Goal: Task Accomplishment & Management: Complete application form

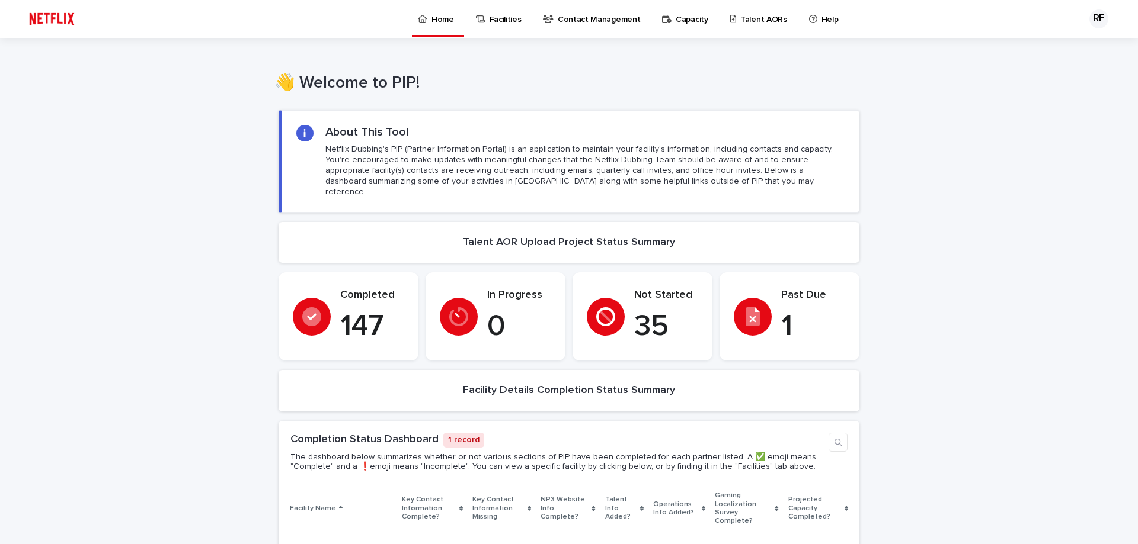
click at [764, 27] on link "Talent AORs" at bounding box center [760, 18] width 63 height 37
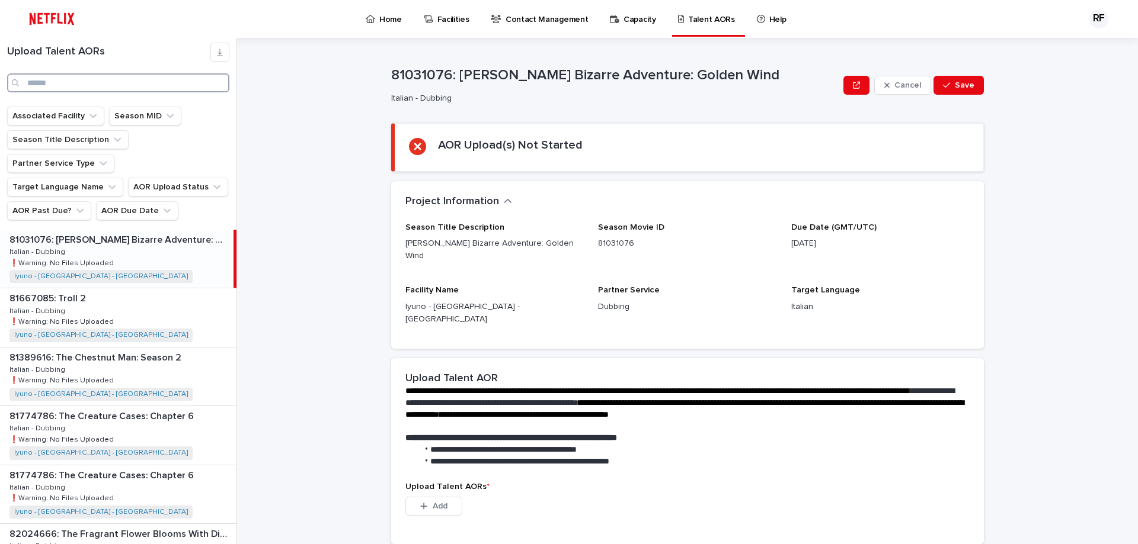
click at [122, 79] on input "Search" at bounding box center [118, 82] width 222 height 19
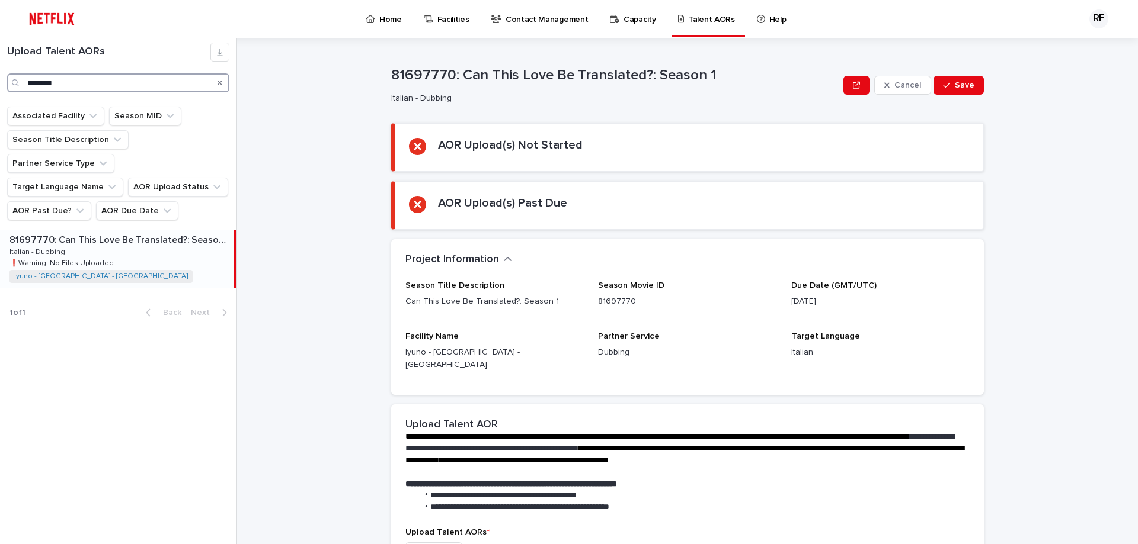
type input "********"
click at [141, 234] on div "81697770: Can This Love Be Translated?: Season 1 81697770: Can This Love Be Tra…" at bounding box center [116, 259] width 233 height 58
click at [184, 232] on div "81697770: Can This Love Be Translated?: Season 1 81697770: Can This Love Be Tra…" at bounding box center [116, 259] width 233 height 58
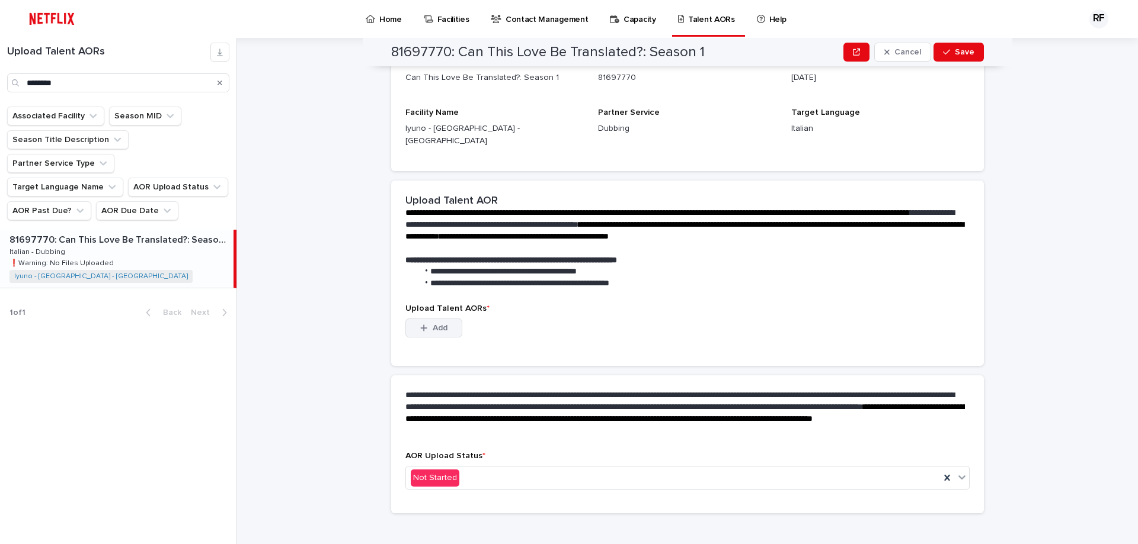
click at [438, 324] on span "Add" at bounding box center [440, 328] width 15 height 8
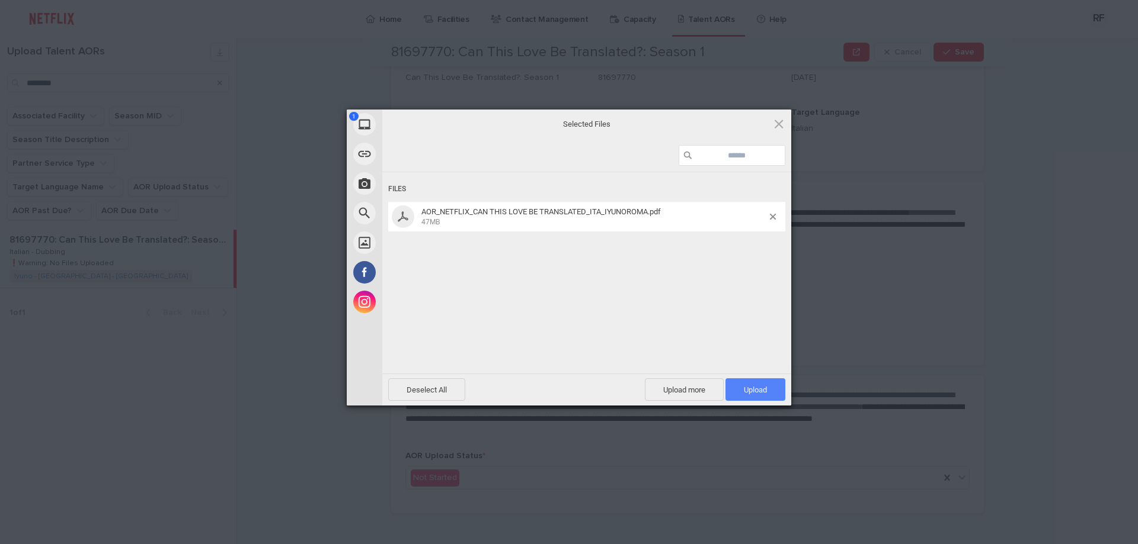
click at [763, 386] on span "Upload 1" at bounding box center [755, 390] width 23 height 9
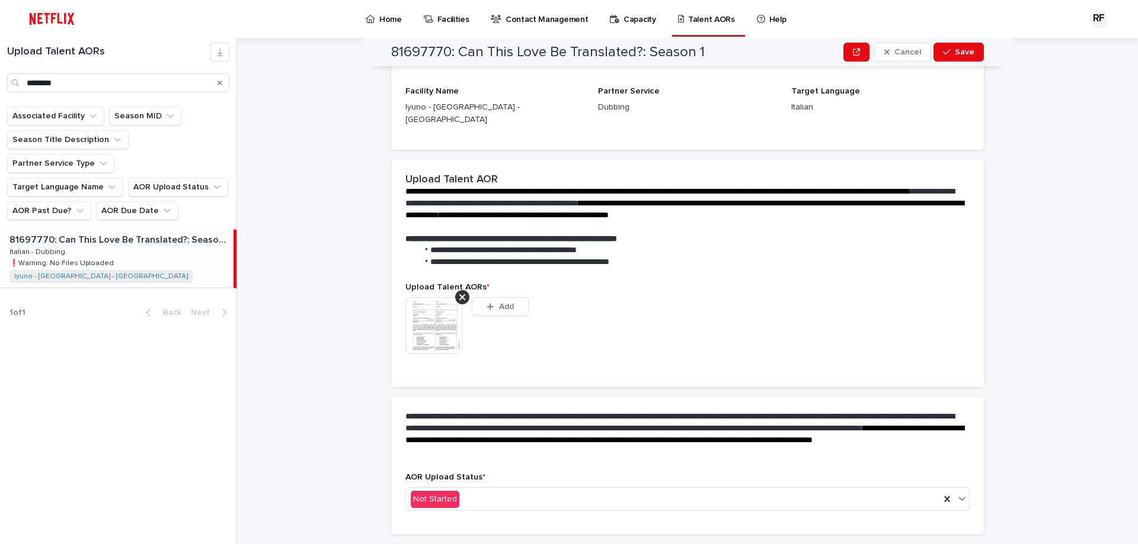
scroll to position [209, 0]
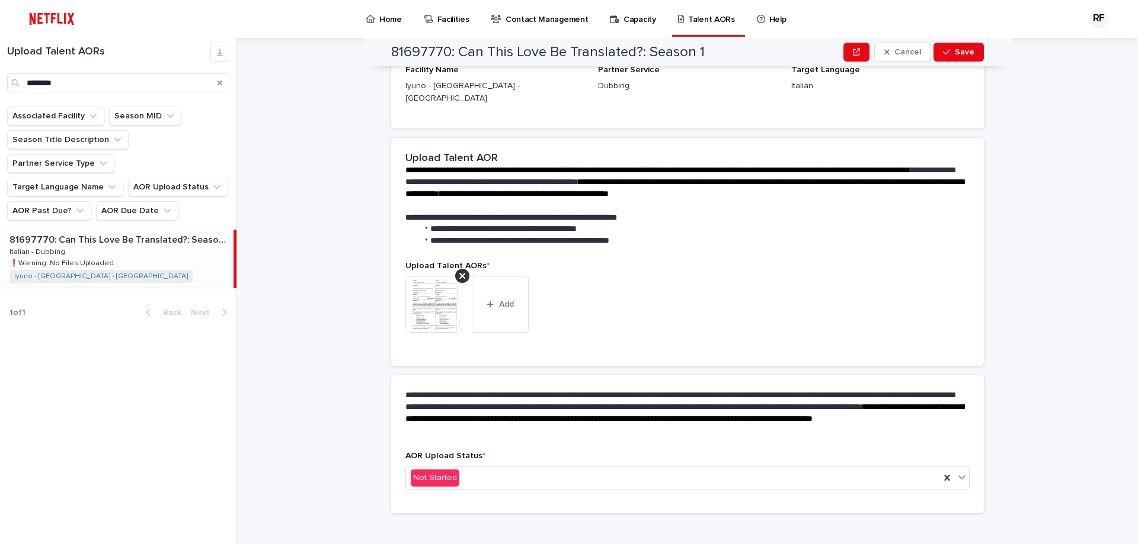
click at [716, 297] on div "This file cannot be opened Download File Add" at bounding box center [687, 309] width 564 height 66
click at [620, 313] on div "This file cannot be opened Download File Add" at bounding box center [687, 309] width 564 height 66
click at [495, 469] on div "Not Started" at bounding box center [673, 479] width 534 height 20
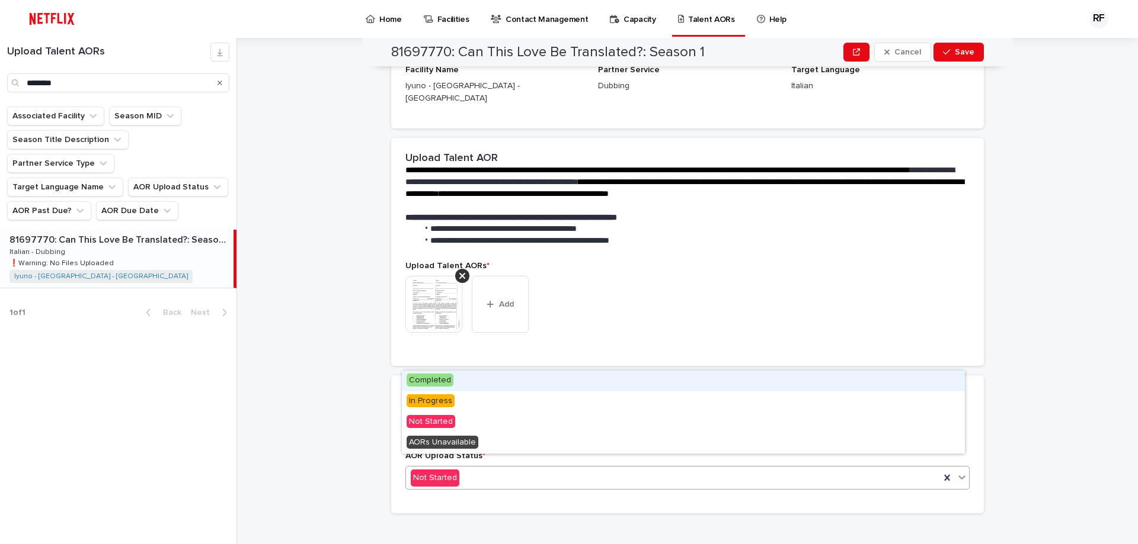
click at [456, 387] on div "Completed" at bounding box center [683, 381] width 563 height 21
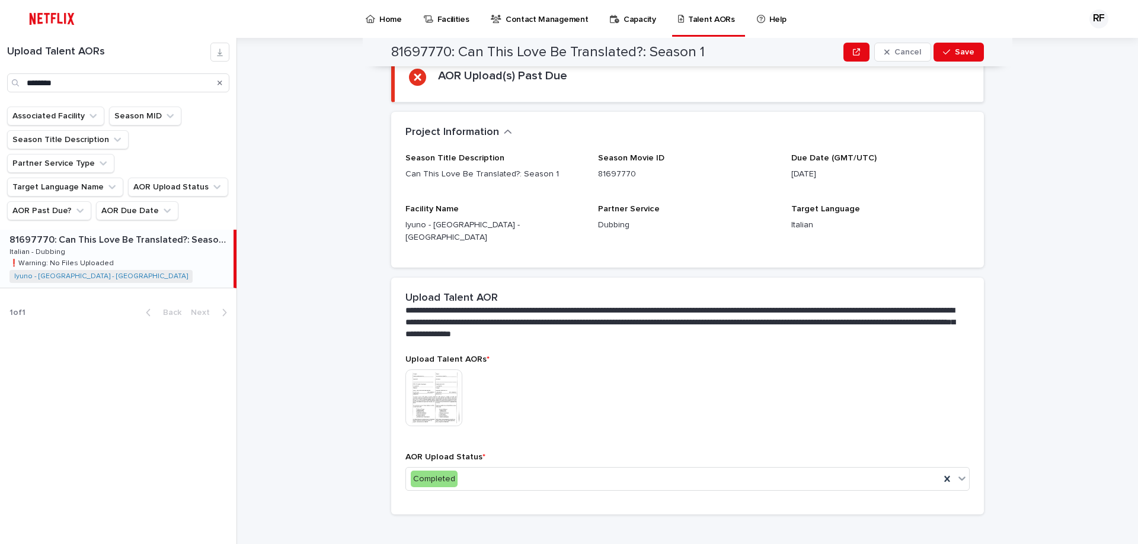
scroll to position [138, 0]
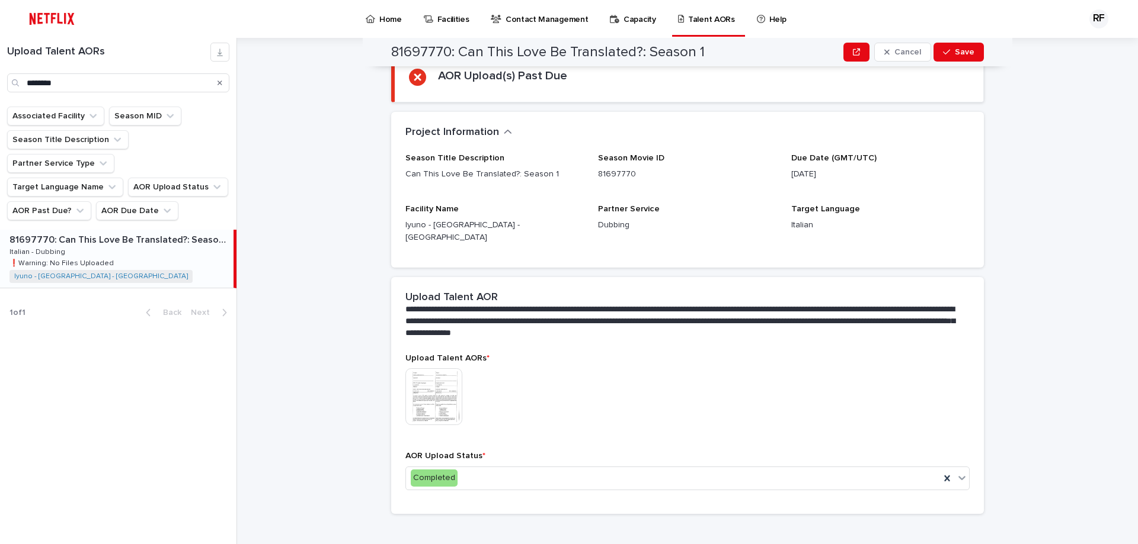
click at [1033, 251] on div "**********" at bounding box center [694, 291] width 886 height 507
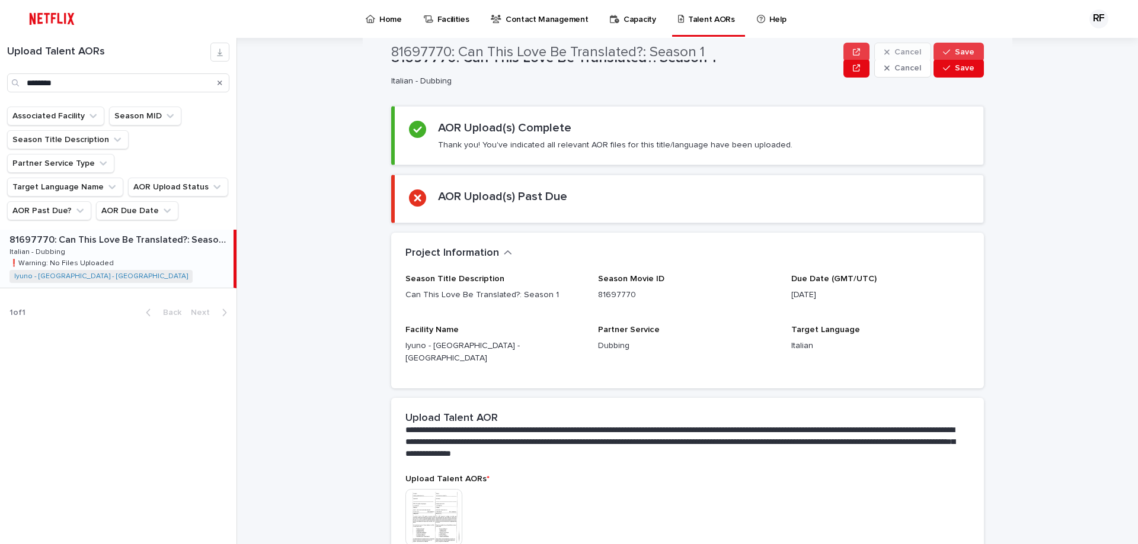
scroll to position [0, 0]
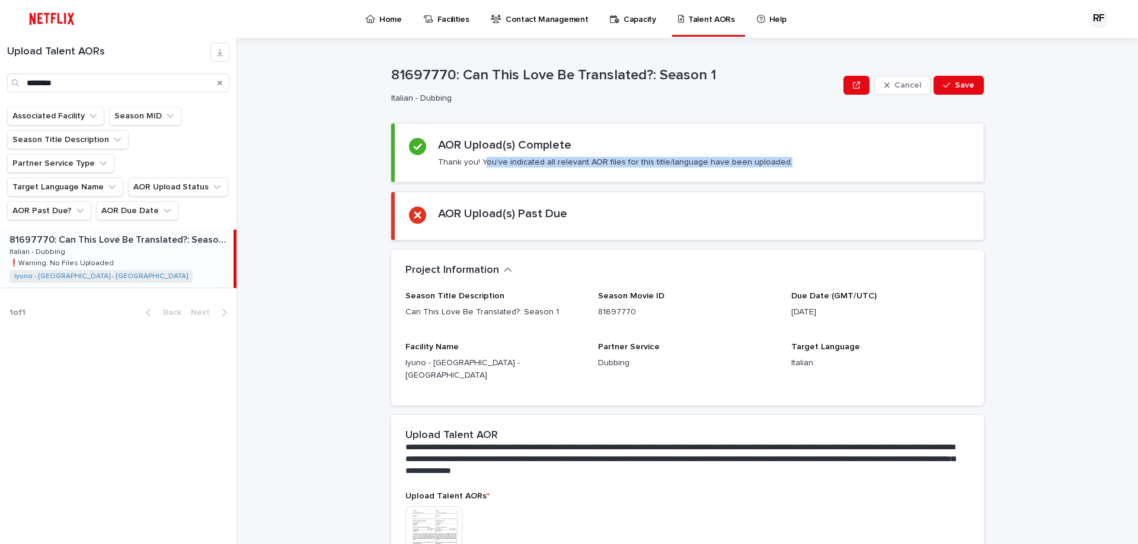
drag, startPoint x: 479, startPoint y: 162, endPoint x: 854, endPoint y: 167, distance: 375.1
click at [854, 167] on div "AOR Upload(s) Complete Thank you! You've indicated all relevant AOR files for t…" at bounding box center [689, 153] width 560 height 30
click at [967, 88] on span "Save" at bounding box center [964, 85] width 20 height 8
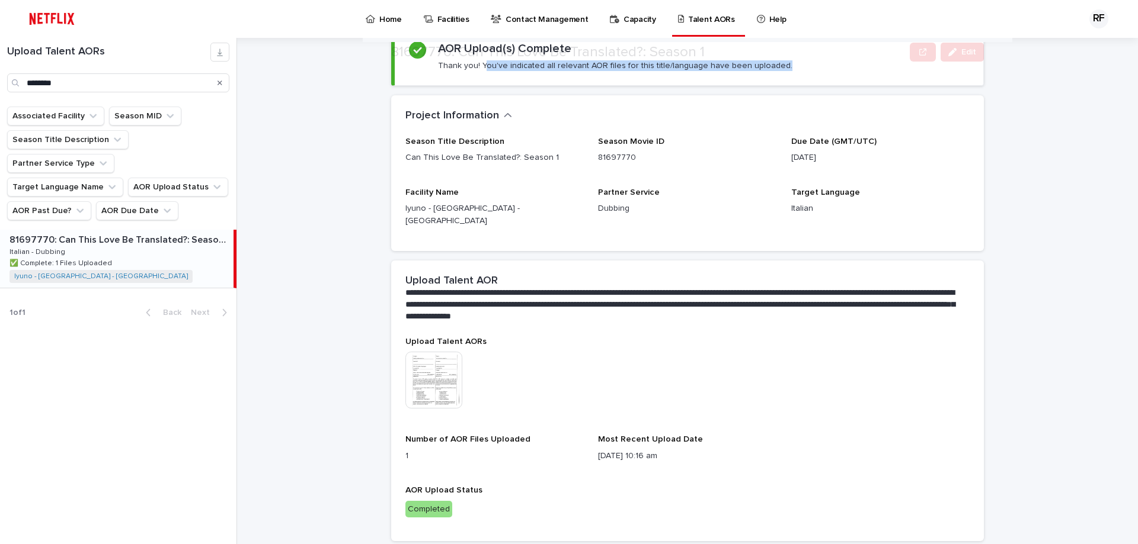
scroll to position [124, 0]
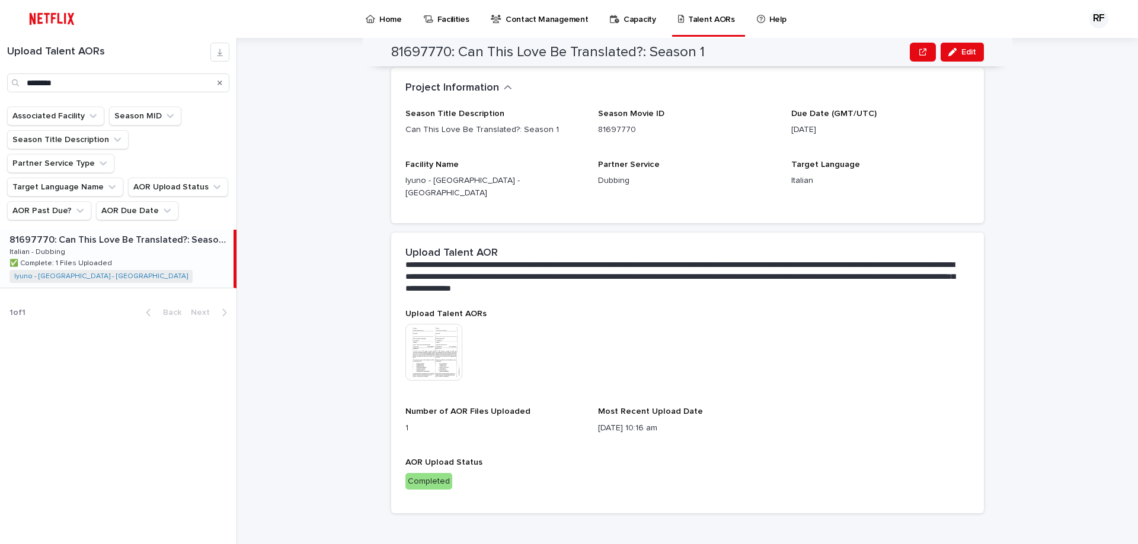
click at [1045, 186] on div "**********" at bounding box center [694, 291] width 886 height 507
click at [1090, 242] on div "**********" at bounding box center [694, 291] width 886 height 507
